Goal: Entertainment & Leisure: Consume media (video, audio)

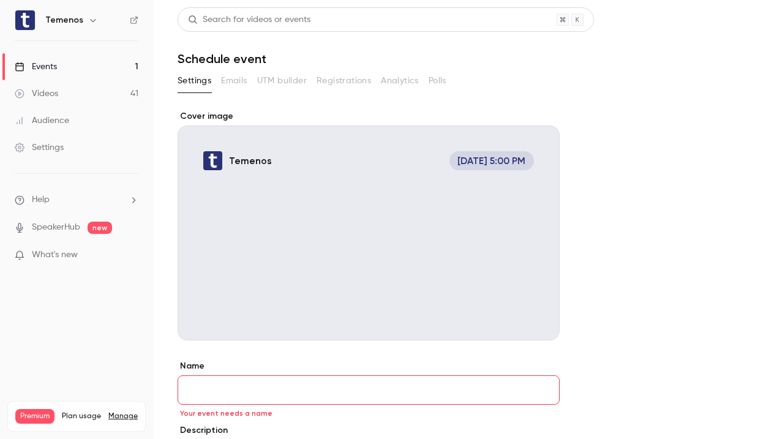
click at [51, 89] on div "Videos" at bounding box center [36, 94] width 43 height 12
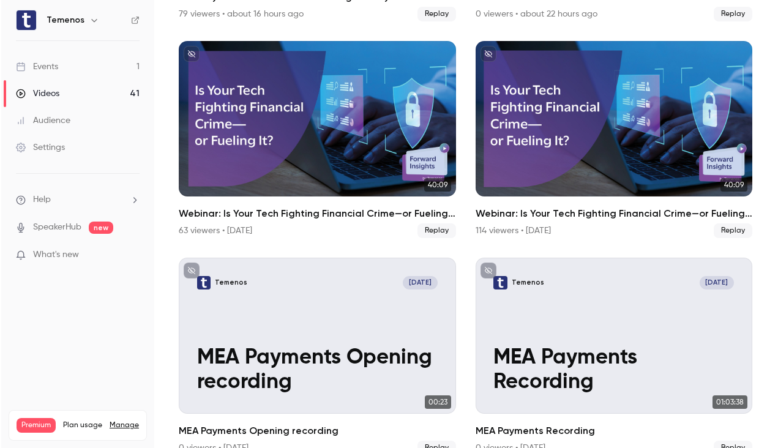
scroll to position [282, 0]
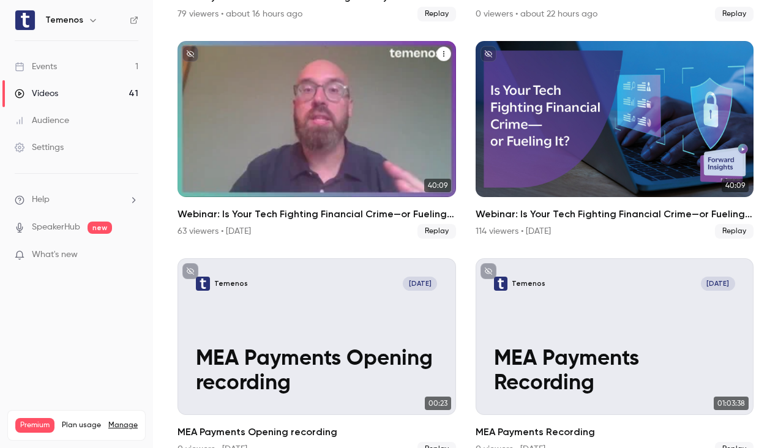
click at [316, 184] on div "Webinar: Is Your Tech Fighting Financial Crime—or Fueling It?" at bounding box center [317, 119] width 279 height 157
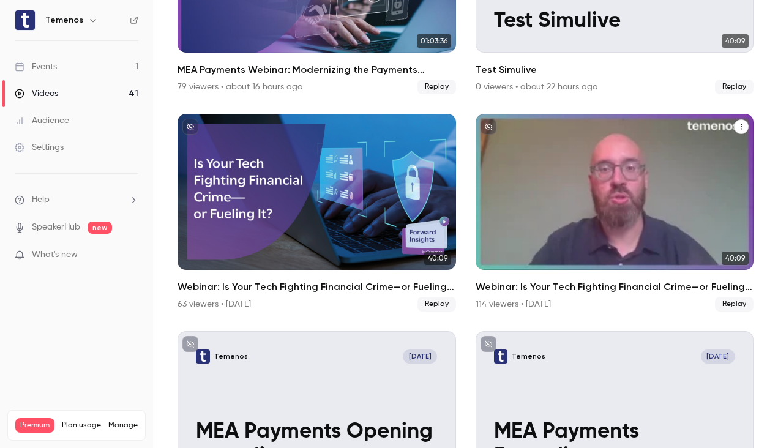
scroll to position [212, 0]
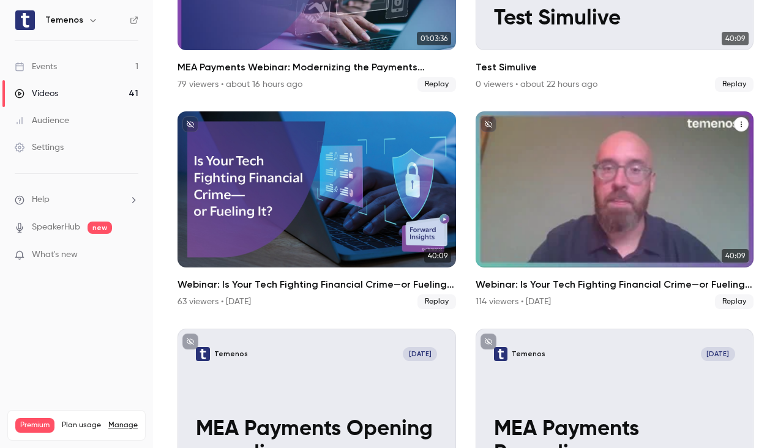
click at [534, 250] on div "Webinar: Is Your Tech Fighting Financial Crime—or Fueling It?" at bounding box center [615, 189] width 279 height 157
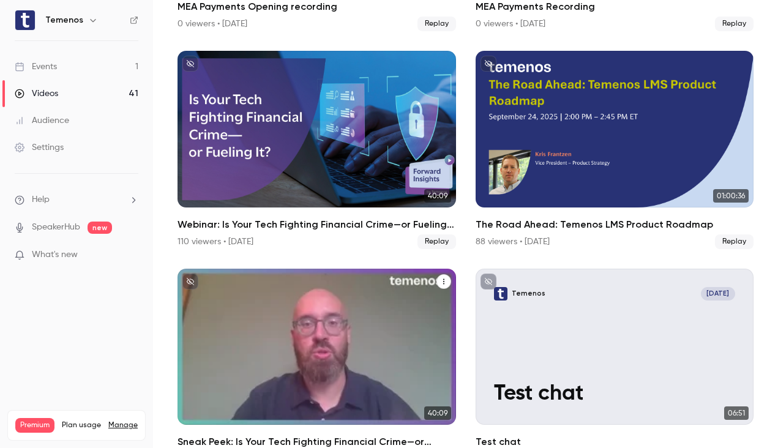
scroll to position [706, 0]
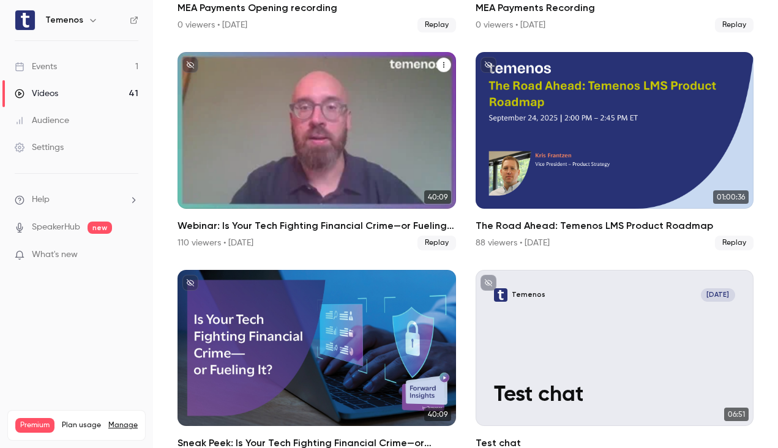
click at [355, 154] on div "Webinar: Is Your Tech Fighting Financial Crime—or Fueling It?" at bounding box center [317, 130] width 279 height 157
